Goal: Transaction & Acquisition: Obtain resource

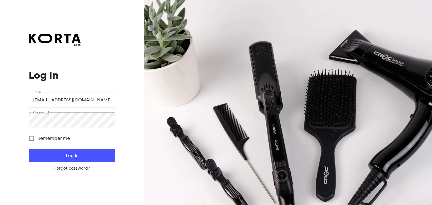
click at [136, 141] on div "beta Log In Email [EMAIL_ADDRESS][DOMAIN_NAME] Email Password Password Remember…" at bounding box center [72, 102] width 144 height 205
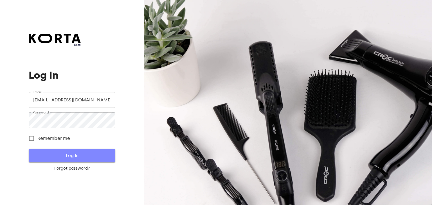
click at [81, 159] on span "Log In" at bounding box center [72, 155] width 68 height 7
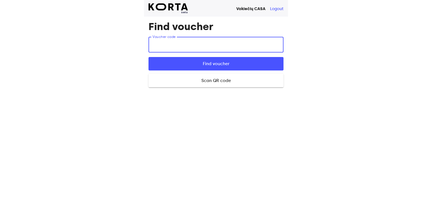
click at [173, 47] on input "text" at bounding box center [216, 45] width 135 height 16
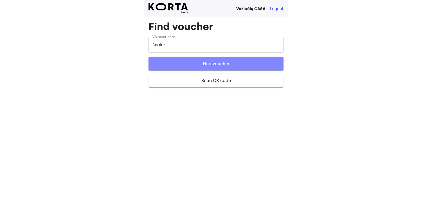
click at [211, 61] on span "Find voucher" at bounding box center [216, 63] width 117 height 7
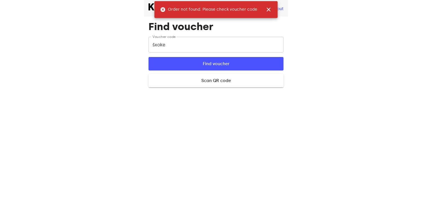
click at [154, 42] on input "šxoke" at bounding box center [216, 45] width 135 height 16
type input "6xoke"
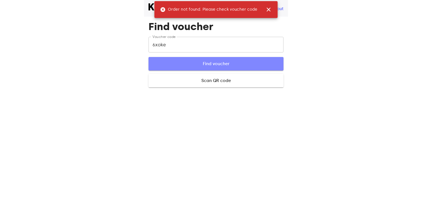
click at [184, 58] on button "Find voucher" at bounding box center [216, 64] width 135 height 14
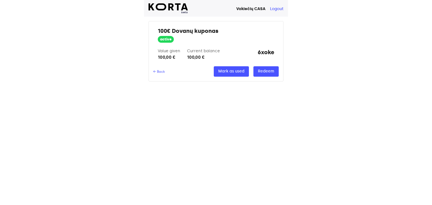
drag, startPoint x: 268, startPoint y: 80, endPoint x: 235, endPoint y: 82, distance: 32.9
click at [235, 82] on div "100€ Dovanų kuponas active Value given 100,00 € Current balance 100,00 € 6xoke …" at bounding box center [216, 50] width 144 height 66
click at [269, 71] on span "Redeem" at bounding box center [266, 71] width 16 height 7
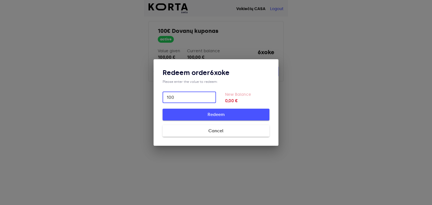
type input "100"
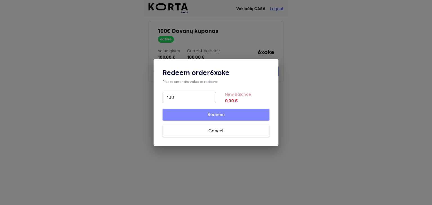
click at [225, 112] on span "Redeem" at bounding box center [216, 114] width 89 height 7
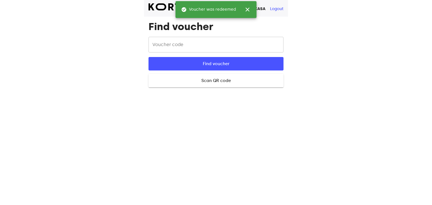
click at [170, 46] on input "text" at bounding box center [216, 45] width 135 height 16
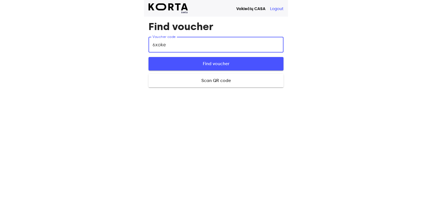
type input "6xoke"
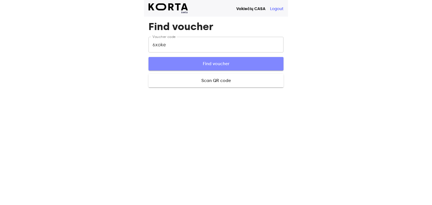
click at [197, 67] on span "Find voucher" at bounding box center [216, 63] width 117 height 7
